Goal: Find specific page/section: Find specific page/section

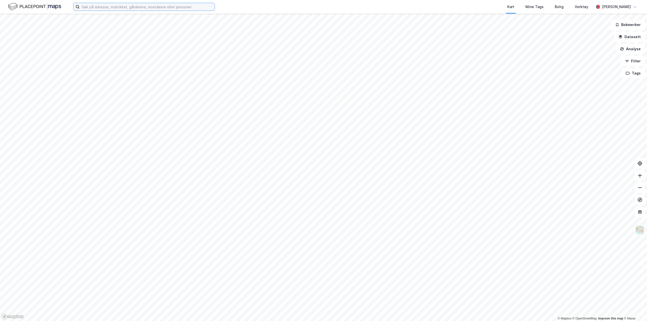
click at [181, 9] on input at bounding box center [147, 7] width 135 height 8
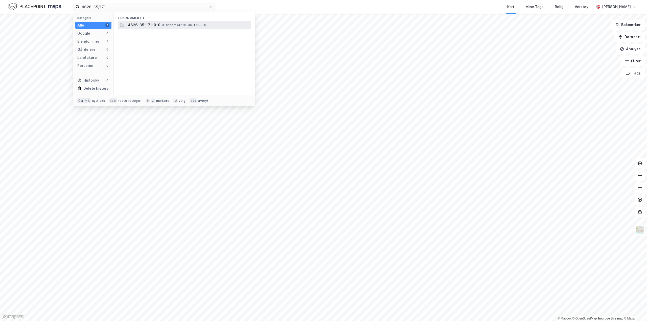
click at [181, 26] on span "• Eiendom • 4626-35-171-0-0" at bounding box center [183, 25] width 45 height 4
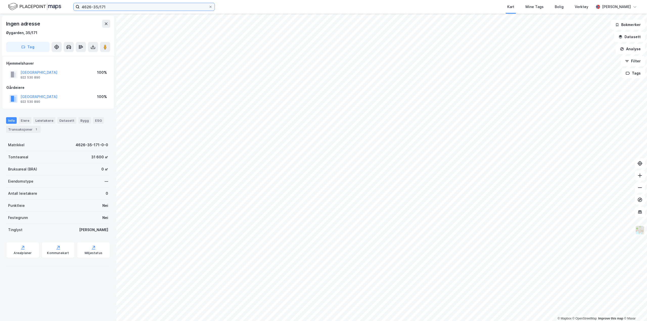
click at [107, 4] on input "4626-35/171" at bounding box center [144, 7] width 129 height 8
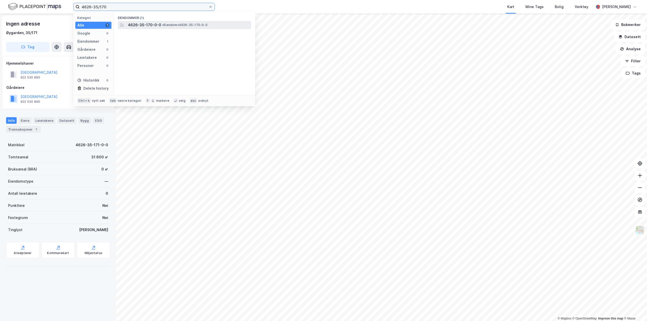
type input "4626-35/170"
click at [145, 26] on span "4626-35-170-0-0" at bounding box center [144, 25] width 33 height 6
